Goal: Transaction & Acquisition: Purchase product/service

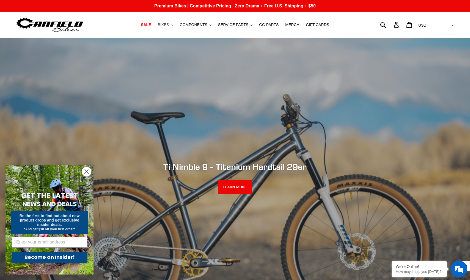
click at [171, 24] on button "BIKES .cls-1{fill:#231f20}" at bounding box center [165, 24] width 21 height 7
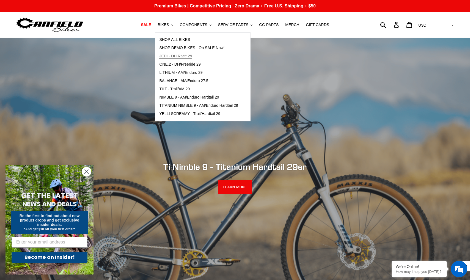
click at [175, 56] on span "JEDI - DH Race 29" at bounding box center [175, 56] width 33 height 5
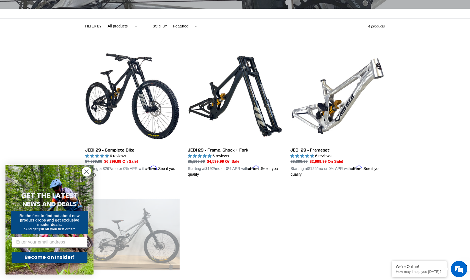
scroll to position [116, 0]
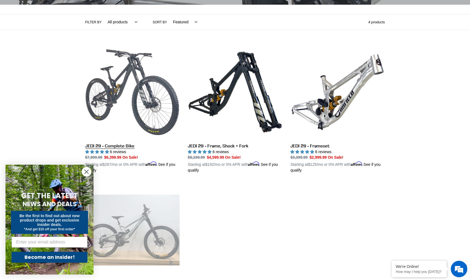
click at [143, 71] on link "JEDI 29 - Complete Bike" at bounding box center [132, 109] width 94 height 129
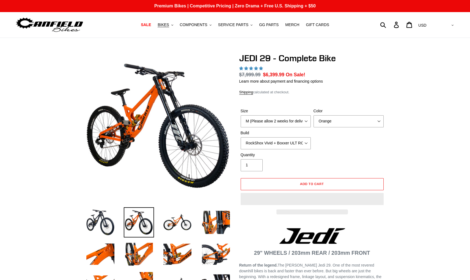
select select "highest-rating"
